Goal: Information Seeking & Learning: Learn about a topic

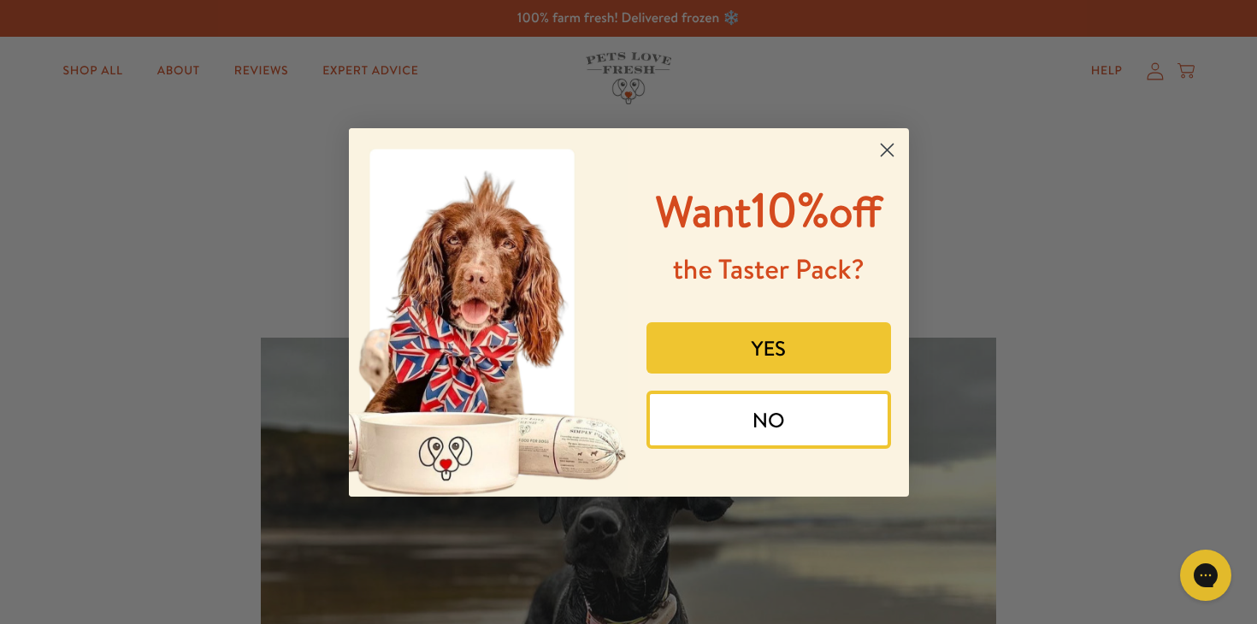
click at [885, 158] on circle "Close dialog" at bounding box center [886, 149] width 28 height 28
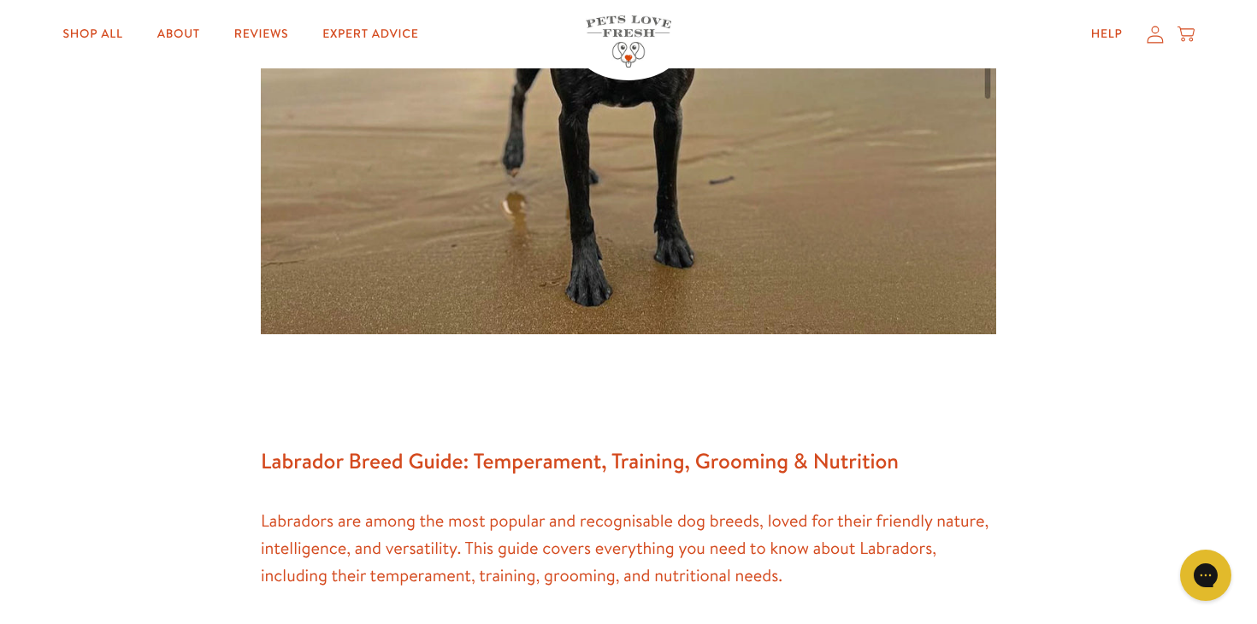
scroll to position [727, 0]
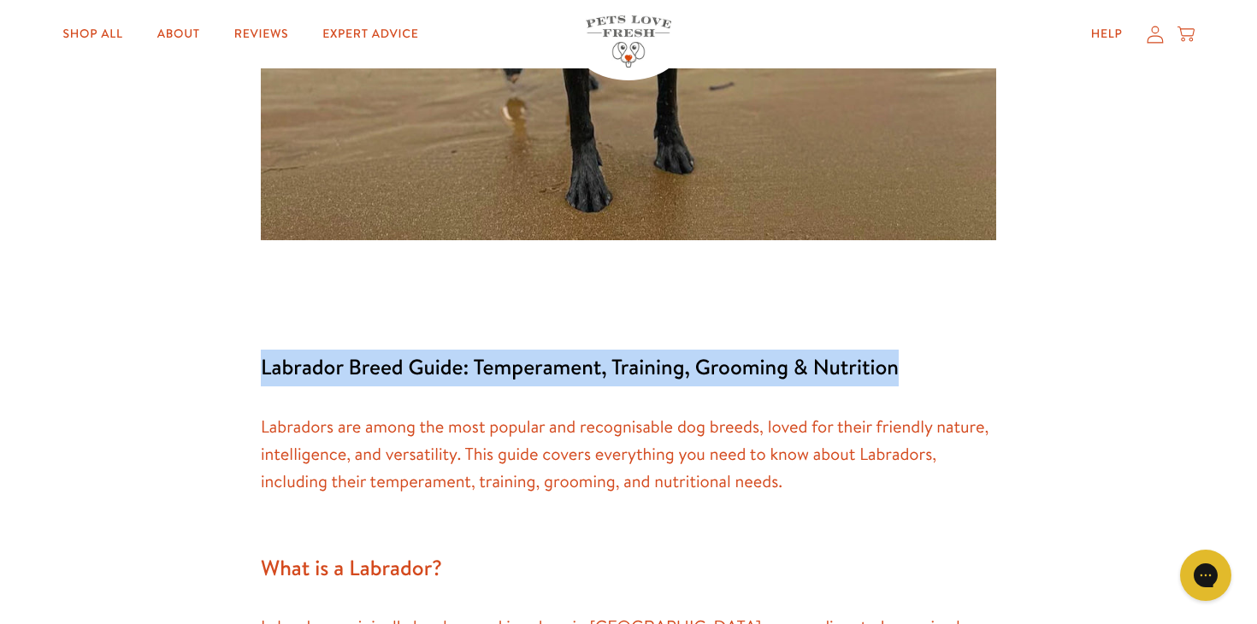
drag, startPoint x: 905, startPoint y: 358, endPoint x: 223, endPoint y: 366, distance: 681.7
copy h3 "Labrador Breed Guide: Temperament, Training, Grooming & Nutrition"
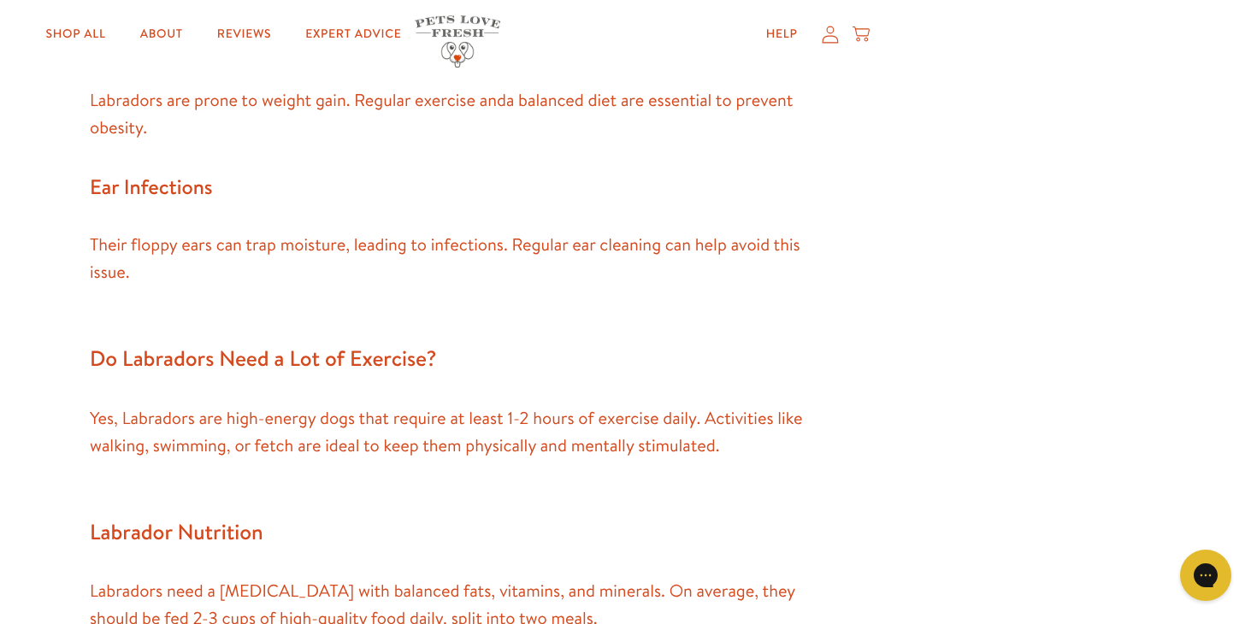
scroll to position [3112, 0]
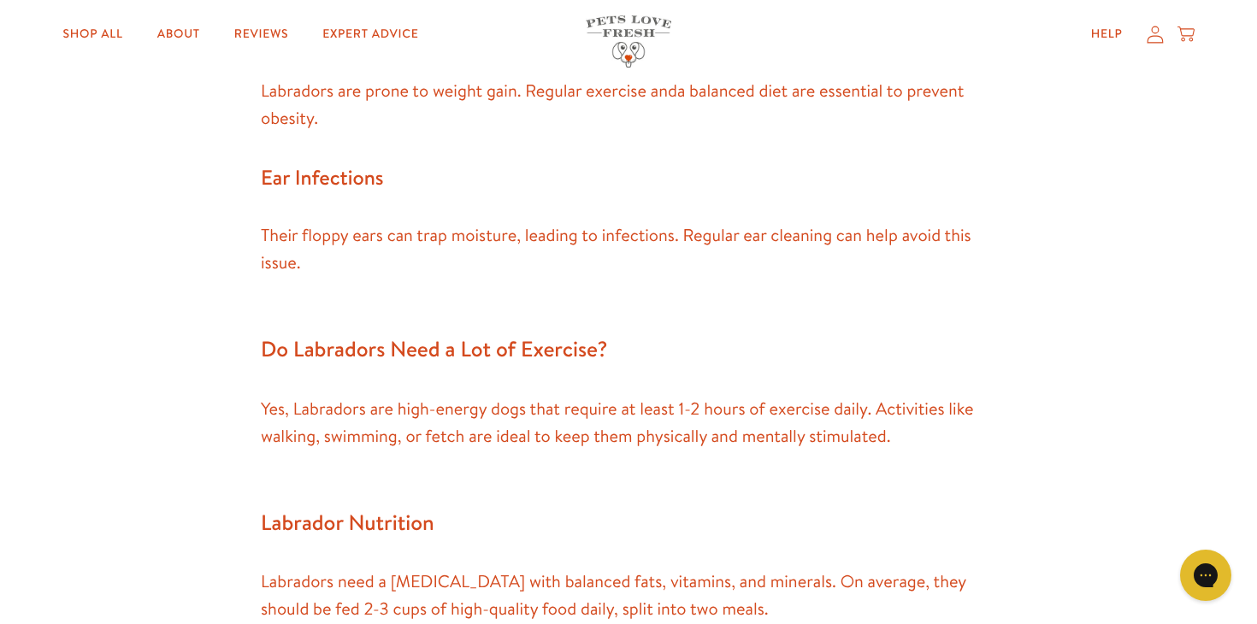
click at [643, 282] on p "Their floppy ears can trap moisture, leading to infections. Regular ear cleanin…" at bounding box center [628, 263] width 735 height 82
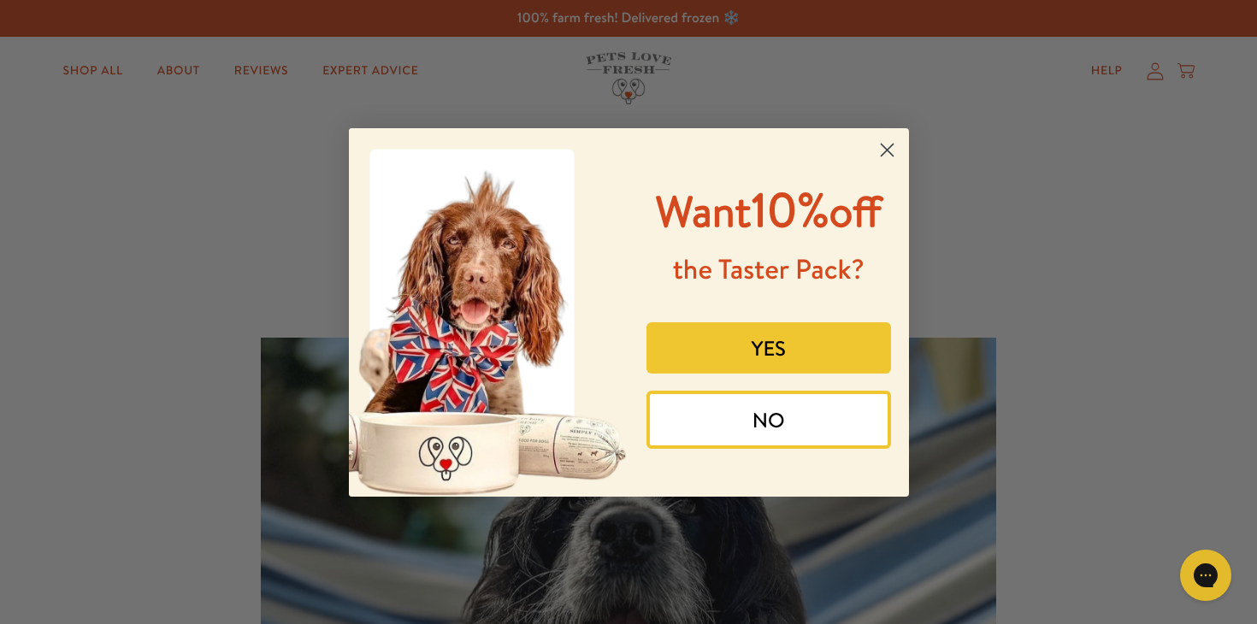
click at [883, 140] on circle "Close dialog" at bounding box center [886, 149] width 28 height 28
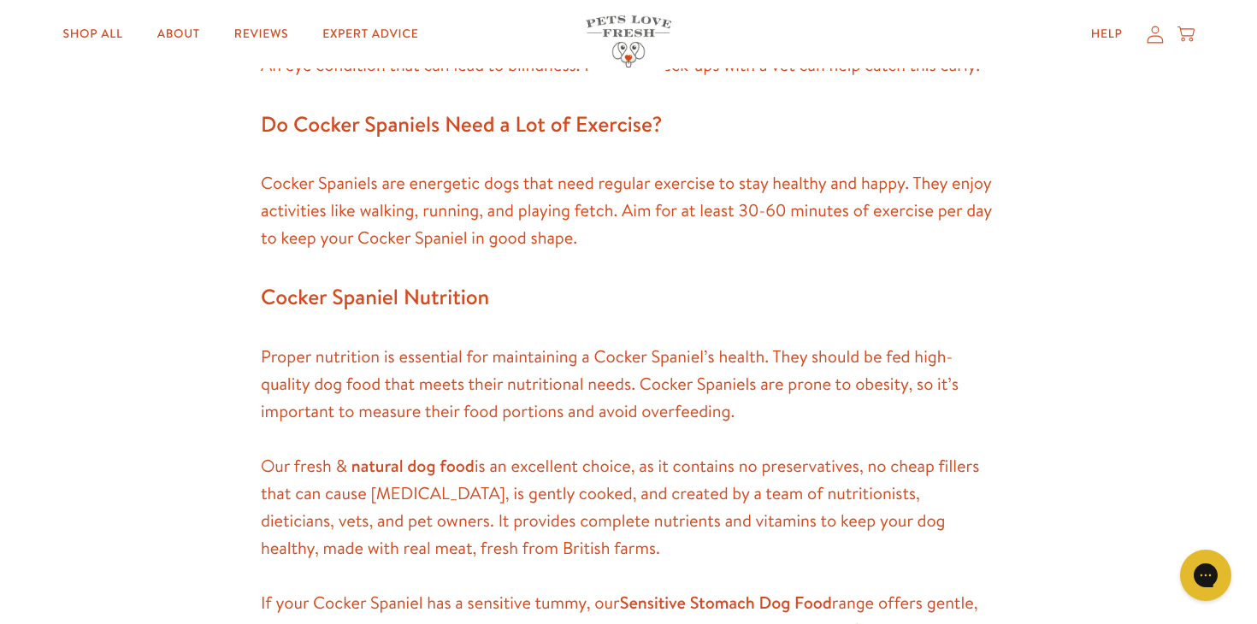
scroll to position [3425, 0]
